Goal: Check status: Check status

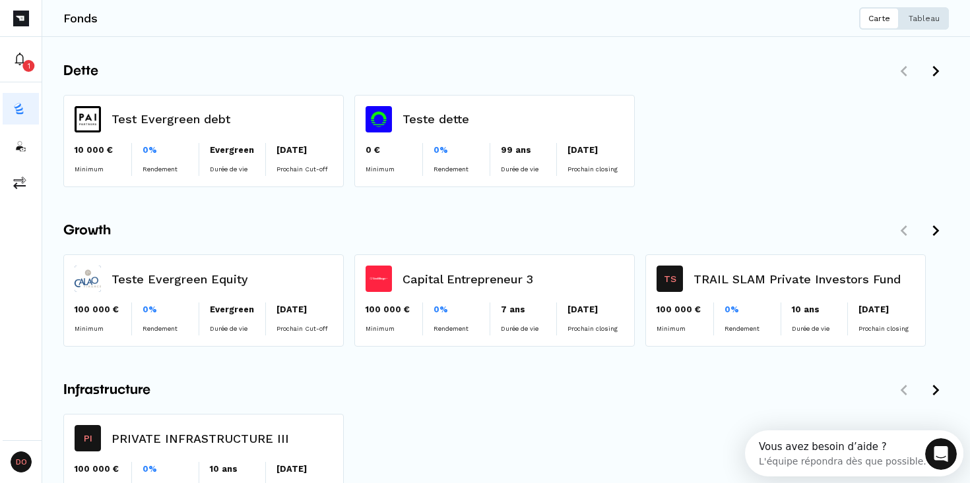
click at [935, 19] on p "Tableau" at bounding box center [923, 18] width 31 height 11
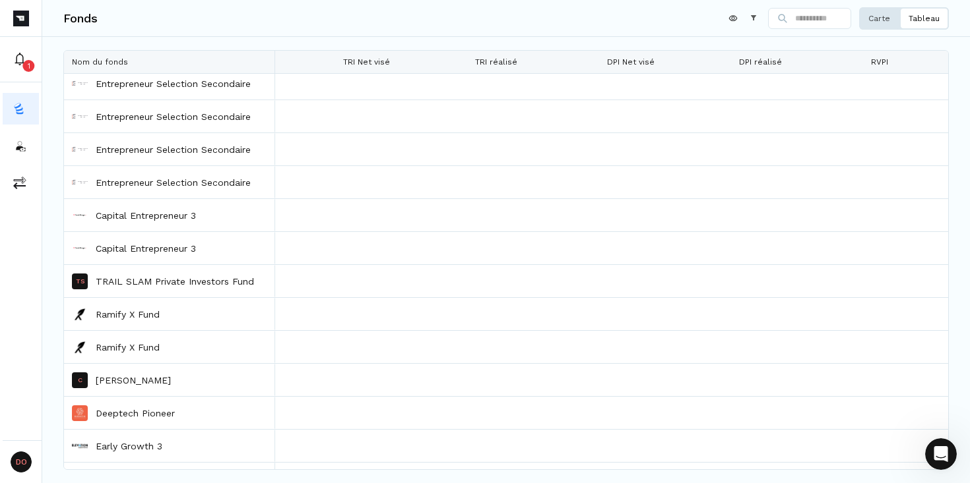
click at [879, 25] on button "Carte" at bounding box center [879, 18] width 40 height 22
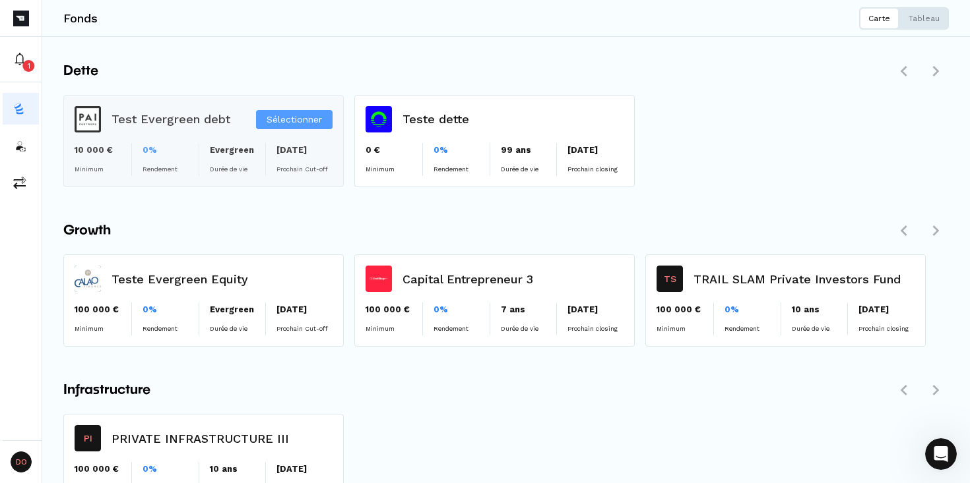
click at [162, 125] on div "Sélectionner" at bounding box center [203, 141] width 279 height 91
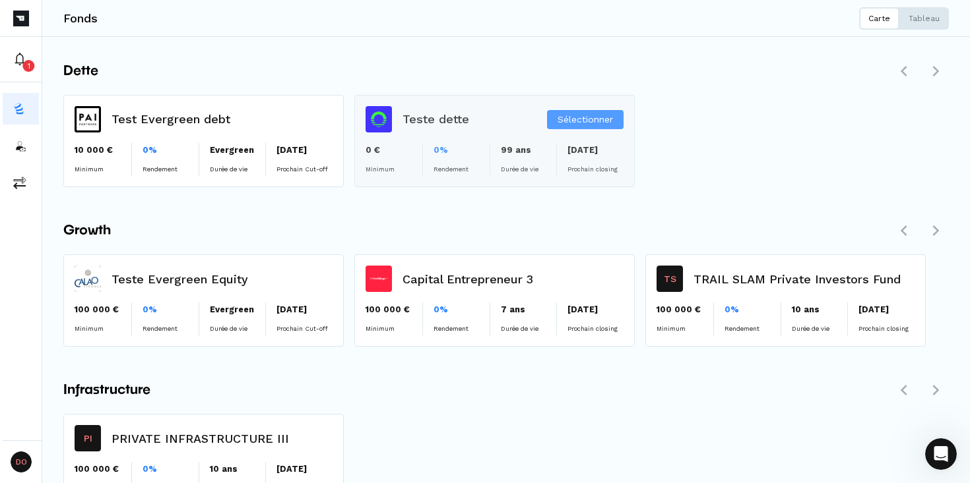
click at [421, 138] on div "Sélectionner" at bounding box center [494, 141] width 279 height 91
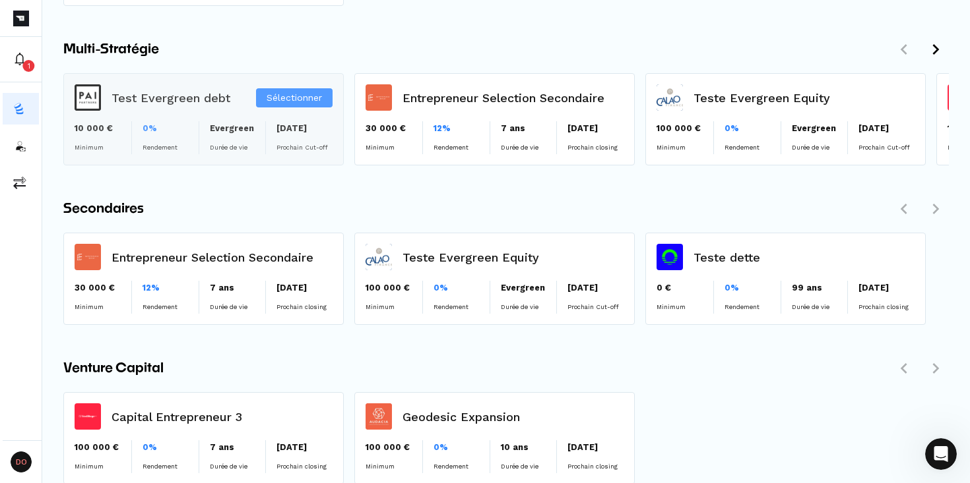
click at [208, 138] on div "Sélectionner" at bounding box center [203, 119] width 279 height 91
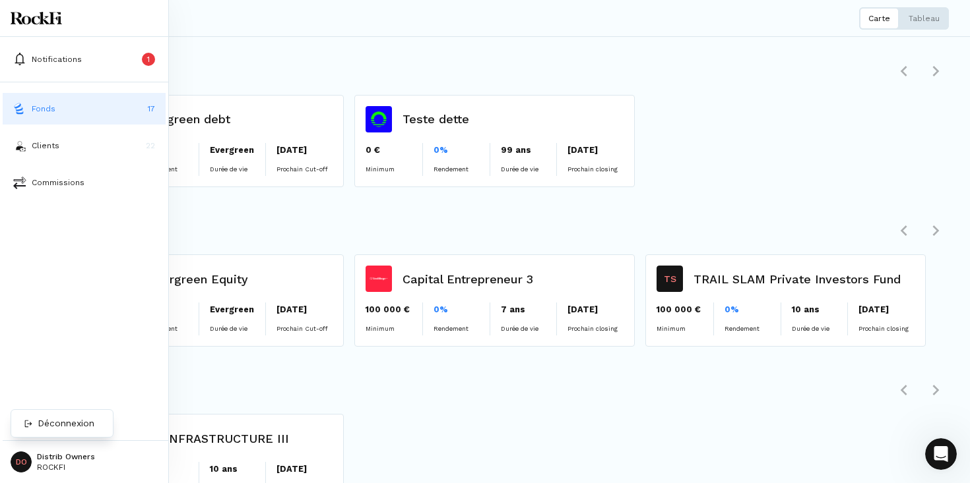
click at [17, 454] on html "-40 Notifications 1 Fonds 17 Clients 22 Commissions DO Distrib Owners ROCKFI Fo…" at bounding box center [485, 241] width 970 height 483
click at [48, 427] on p "Déconnexion" at bounding box center [66, 424] width 57 height 14
